Goal: Task Accomplishment & Management: Manage account settings

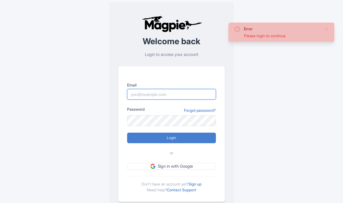
type input "dan.hughes@sportswhereiam.com"
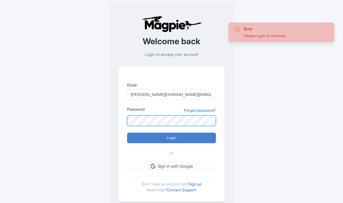
click at [172, 138] on input "Login" at bounding box center [171, 138] width 89 height 11
type input "Logging in..."
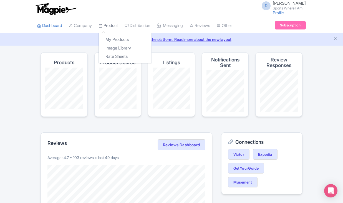
click at [103, 27] on icon at bounding box center [101, 26] width 4 height 4
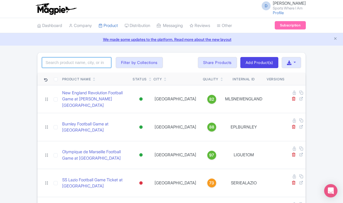
click at [74, 63] on input "search" at bounding box center [76, 62] width 69 height 11
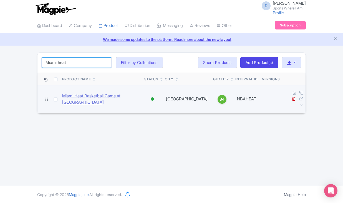
type input "Miami heat"
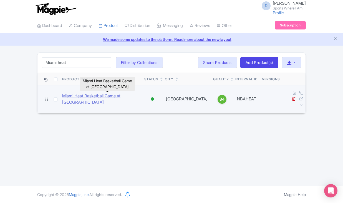
click at [78, 96] on link "Miami Heat Basketball Game at [GEOGRAPHIC_DATA]" at bounding box center [101, 99] width 78 height 13
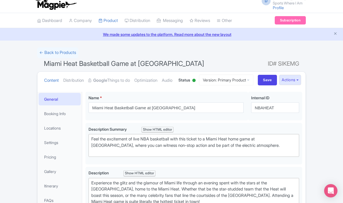
scroll to position [5, 0]
click at [67, 119] on link "Booking Info" at bounding box center [60, 113] width 42 height 13
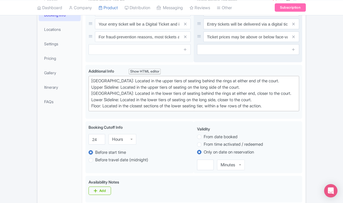
scroll to position [118, 0]
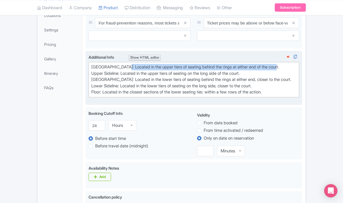
drag, startPoint x: 124, startPoint y: 87, endPoint x: 283, endPoint y: 88, distance: 158.9
type trix-editor "<div>[GEOGRAPHIC_DATA]: Located in the upper tiers of seating behind the rings …"
copy div "Located in the upper tiers of seating behind the rings at either end of the cou…"
drag, startPoint x: 123, startPoint y: 94, endPoint x: 255, endPoint y: 91, distance: 131.5
click at [255, 91] on div "[GEOGRAPHIC_DATA]: Located in the upper tiers of seating behind the rings at ei…" at bounding box center [193, 79] width 205 height 31
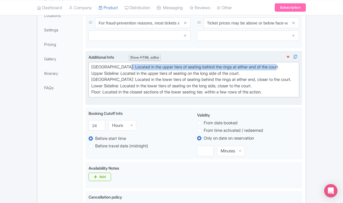
copy div "Located in the upper tiers of seating on the long side of the court."
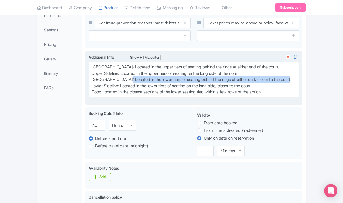
drag, startPoint x: 125, startPoint y: 99, endPoint x: 295, endPoint y: 101, distance: 170.6
click at [295, 95] on div "[GEOGRAPHIC_DATA]: Located in the upper tiers of seating behind the rings at ei…" at bounding box center [193, 79] width 205 height 31
copy div "Located in the lower tiers of seating behind the rings at either end, closer to…"
drag, startPoint x: 123, startPoint y: 106, endPoint x: 269, endPoint y: 107, distance: 145.6
click at [269, 95] on div "[GEOGRAPHIC_DATA]: Located in the upper tiers of seating behind the rings at ei…" at bounding box center [193, 79] width 205 height 31
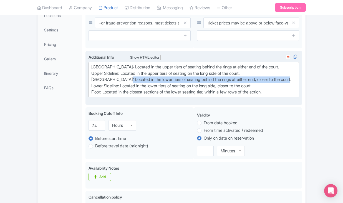
copy div "Located in the lower tiers of seating on the long side, closer to the court."
drag, startPoint x: 105, startPoint y: 112, endPoint x: 281, endPoint y: 112, distance: 175.6
click at [281, 95] on div "[GEOGRAPHIC_DATA]: Located in the upper tiers of seating behind the rings at ei…" at bounding box center [193, 79] width 205 height 31
copy div "Located in the closest sections of the lower seating tier, within a few rows of…"
